Goal: Transaction & Acquisition: Download file/media

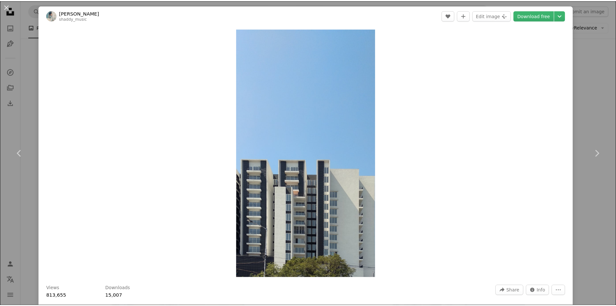
scroll to position [0, 175]
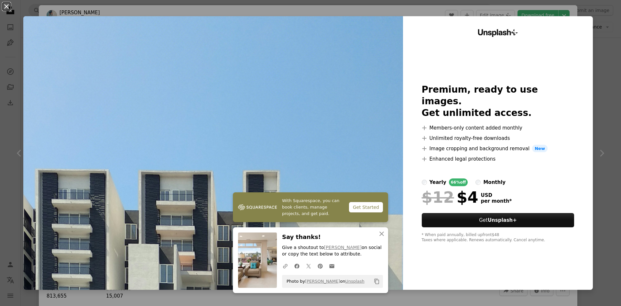
click at [5, 7] on button "An X shape" at bounding box center [7, 7] width 8 height 8
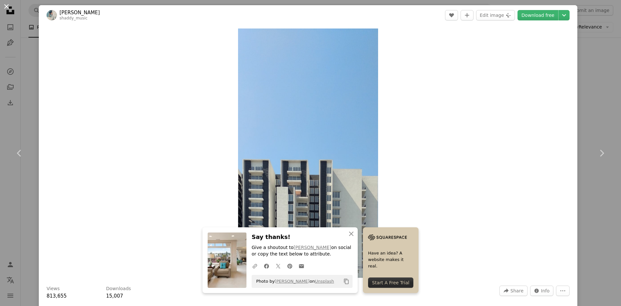
click at [5, 5] on button "An X shape" at bounding box center [7, 7] width 8 height 8
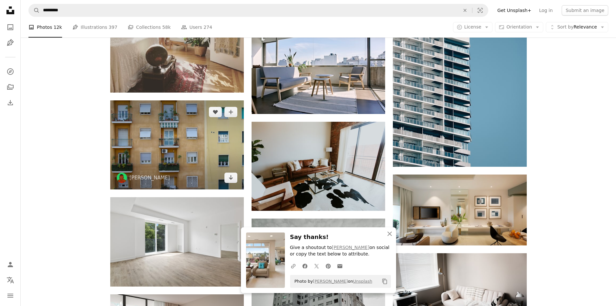
scroll to position [1035, 0]
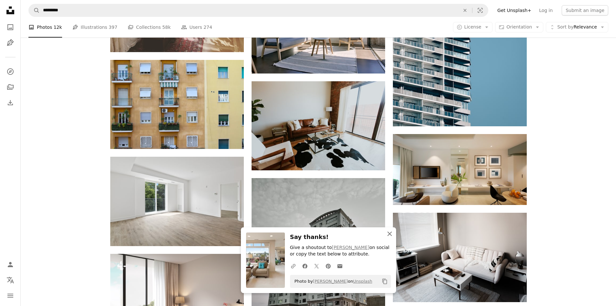
click at [393, 232] on button "An X shape Close" at bounding box center [389, 233] width 13 height 13
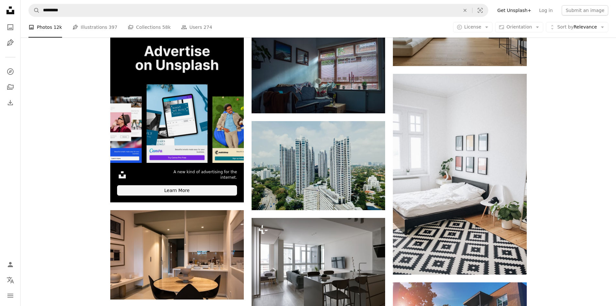
scroll to position [1423, 0]
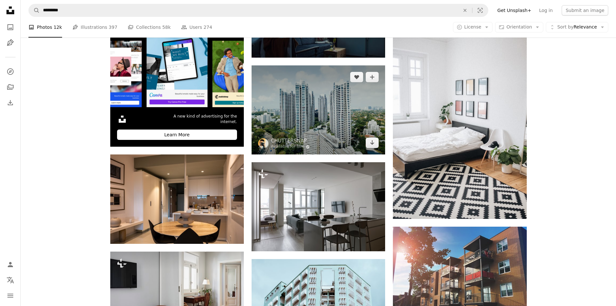
click at [311, 101] on img at bounding box center [319, 109] width 134 height 89
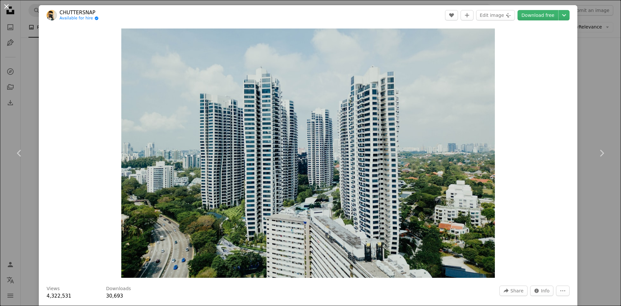
click at [9, 4] on button "An X shape" at bounding box center [7, 7] width 8 height 8
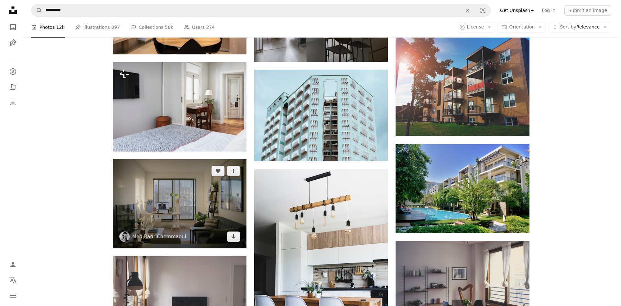
scroll to position [1616, 0]
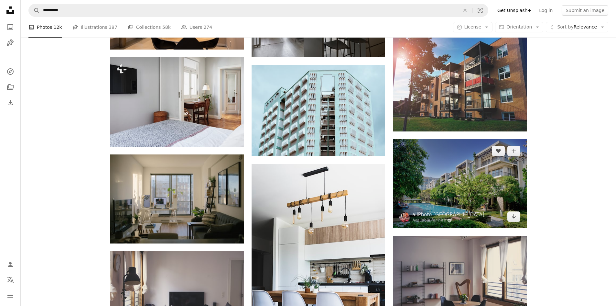
click at [499, 200] on img at bounding box center [460, 183] width 134 height 89
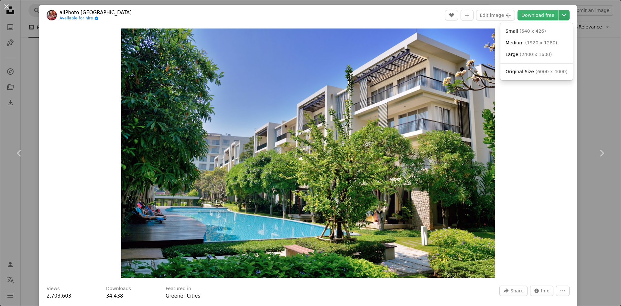
click at [564, 17] on button "Chevron down" at bounding box center [563, 15] width 11 height 10
click at [531, 53] on span "( 2400 x 1600 )" at bounding box center [536, 54] width 32 height 5
